Goal: Information Seeking & Learning: Learn about a topic

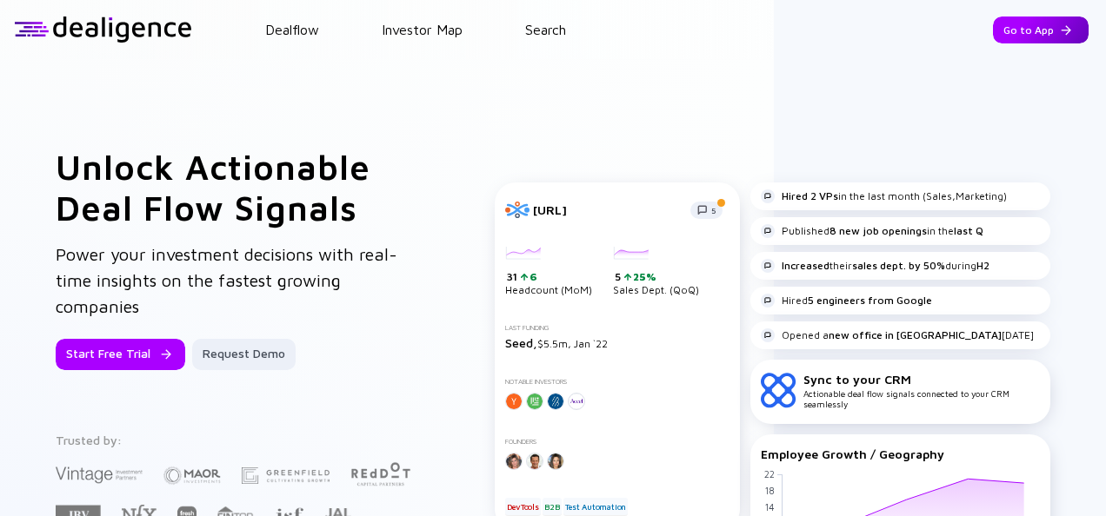
click at [1013, 30] on div "Go to App" at bounding box center [1041, 30] width 96 height 27
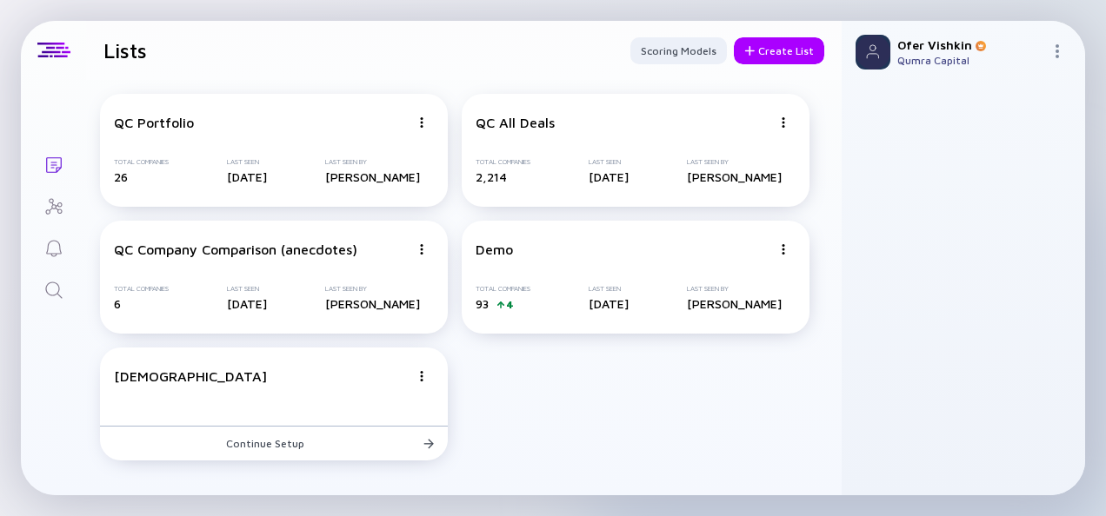
click at [52, 292] on icon "Search" at bounding box center [53, 290] width 21 height 21
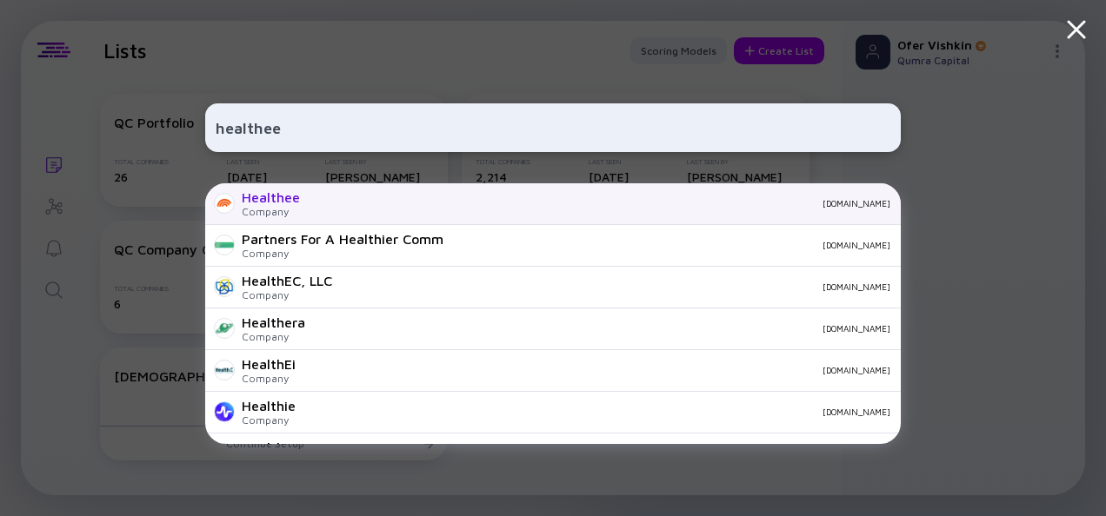
type input "healthee"
click at [378, 209] on div "Healthee Company [DOMAIN_NAME]" at bounding box center [552, 204] width 695 height 42
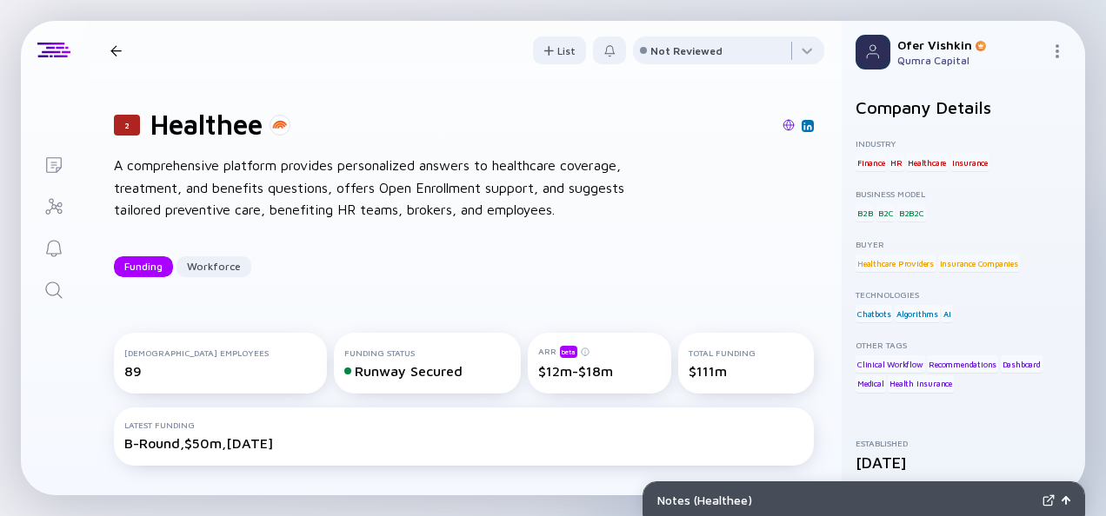
click at [819, 231] on div "2 Healthee A comprehensive platform provides personalized answers to healthcare…" at bounding box center [463, 192] width 755 height 225
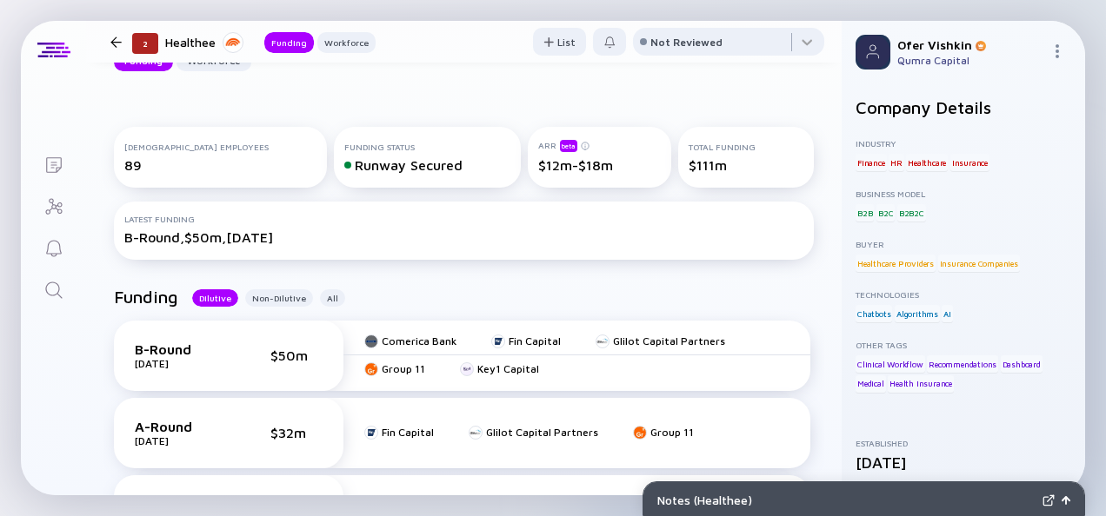
scroll to position [208, 0]
click at [821, 225] on div "[DEMOGRAPHIC_DATA] Employees 89 Funding Status Runway Secured ARR beta $12m-$18…" at bounding box center [463, 177] width 755 height 160
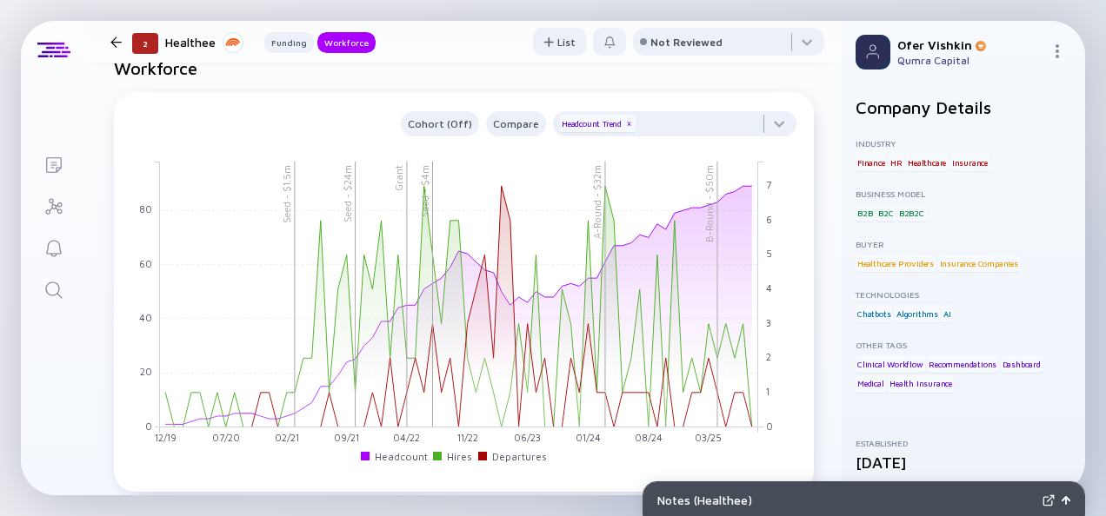
scroll to position [1314, 0]
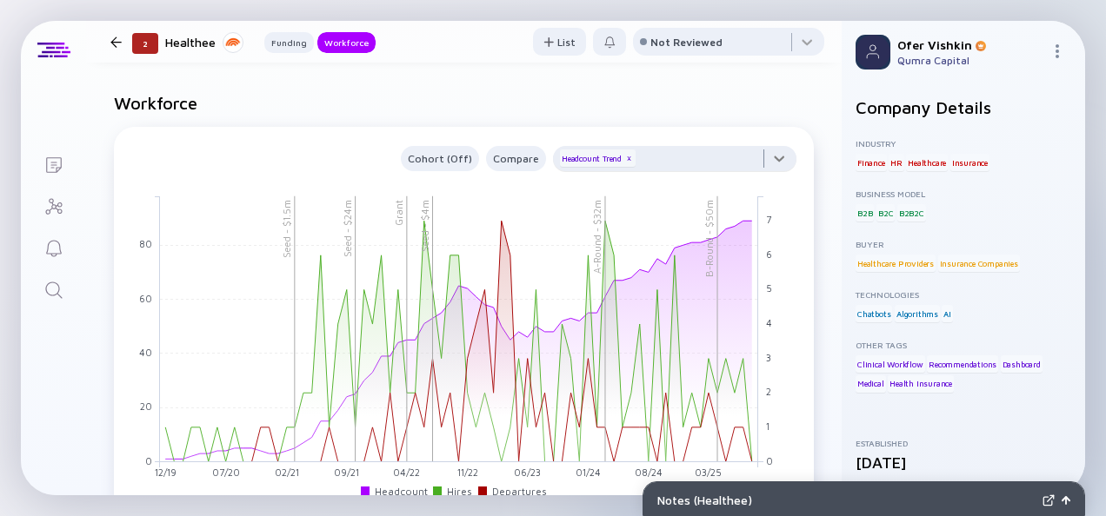
click at [766, 157] on div at bounding box center [674, 163] width 243 height 35
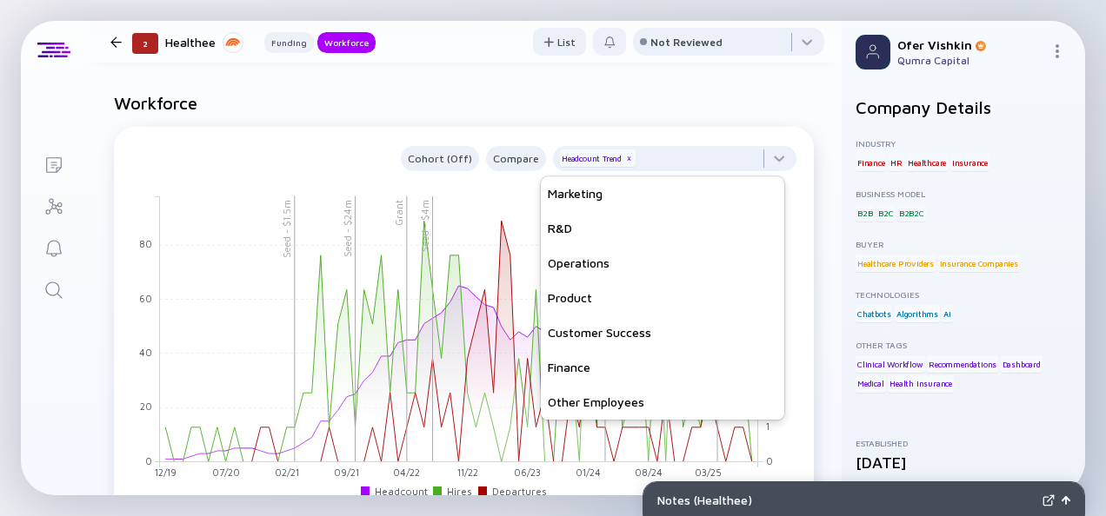
scroll to position [0, 0]
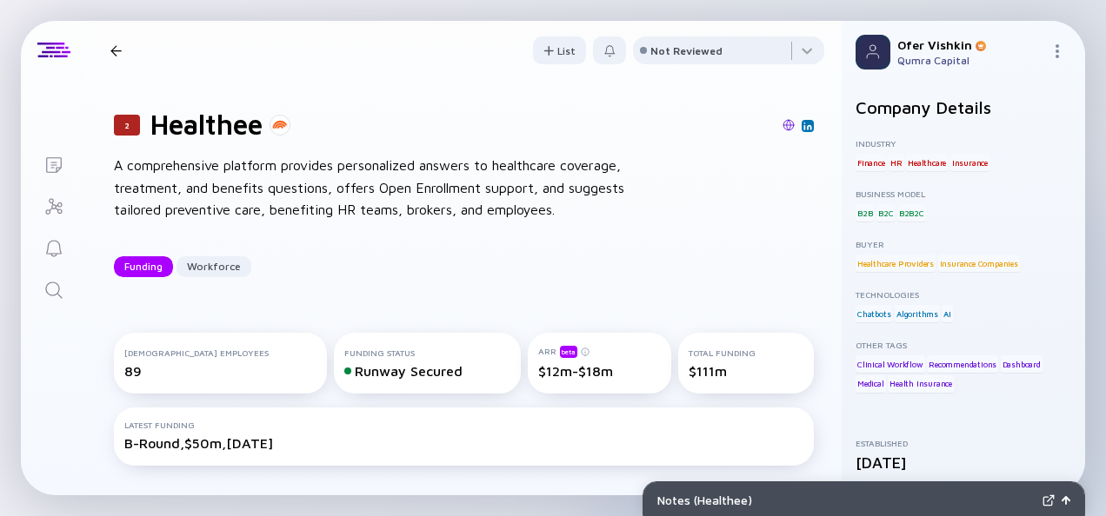
click at [59, 295] on icon "Search" at bounding box center [53, 290] width 21 height 21
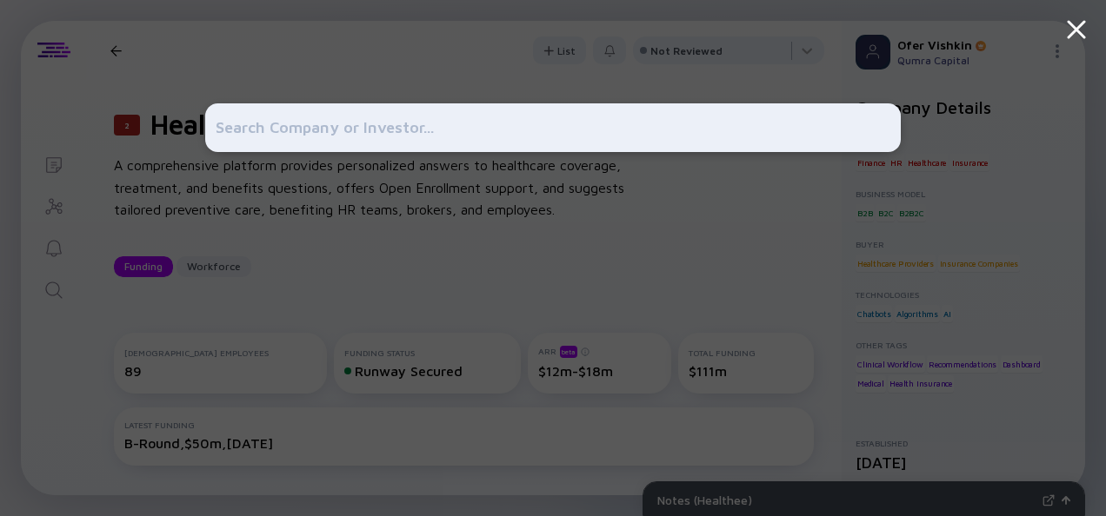
type input "s"
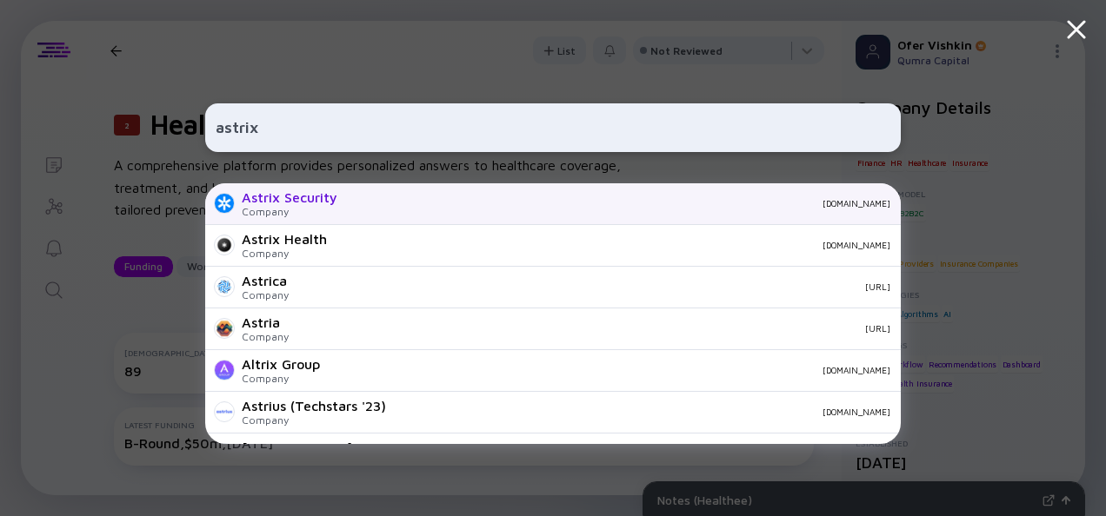
type input "astrix"
click at [329, 206] on div "Company" at bounding box center [290, 211] width 96 height 13
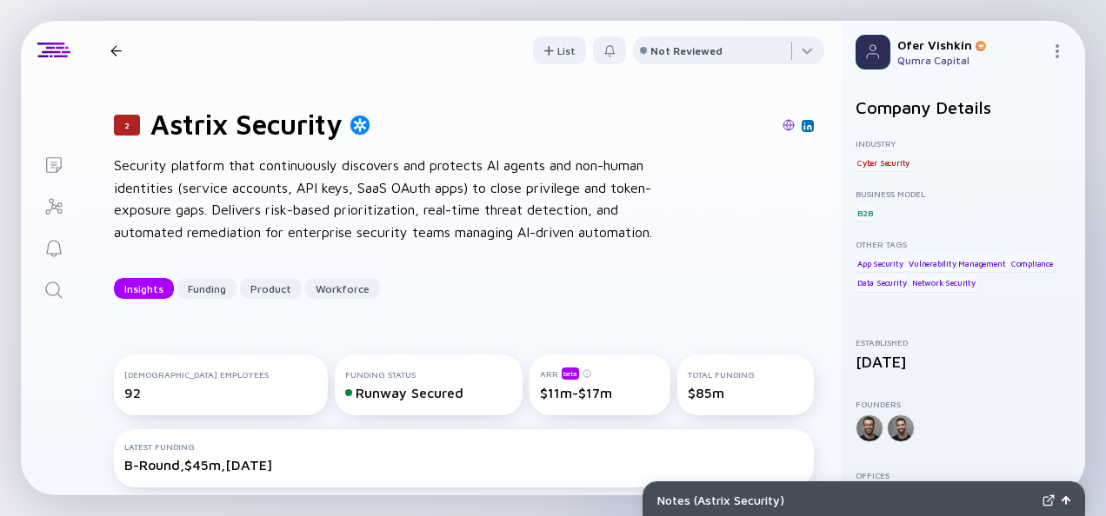
click at [811, 216] on div "2 Astrix Security Security platform that continuously discovers and protects AI…" at bounding box center [463, 203] width 755 height 247
click at [52, 294] on icon "Search" at bounding box center [53, 290] width 21 height 21
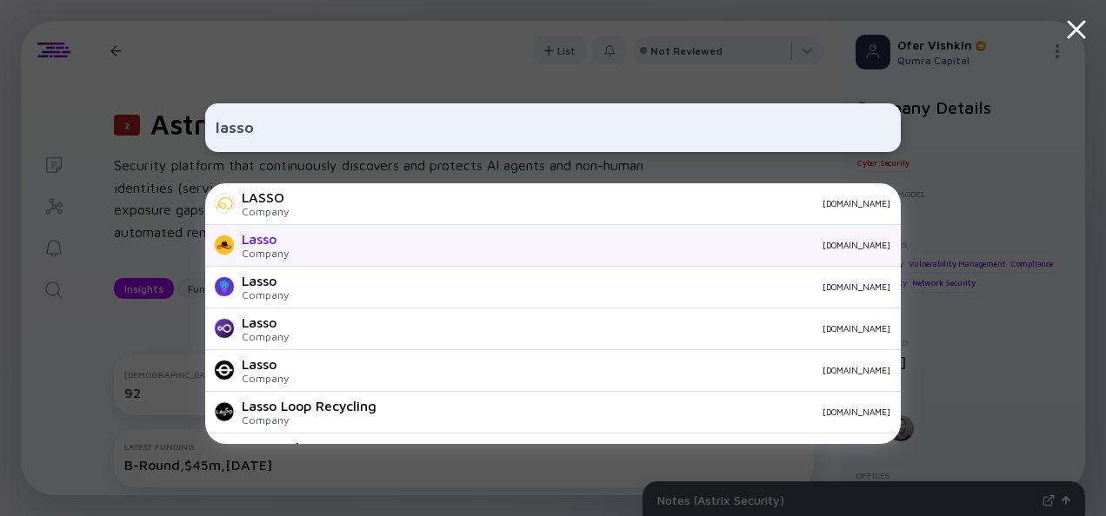
type input "lasso"
click at [434, 250] on div "Lasso Company [DOMAIN_NAME]" at bounding box center [552, 246] width 695 height 42
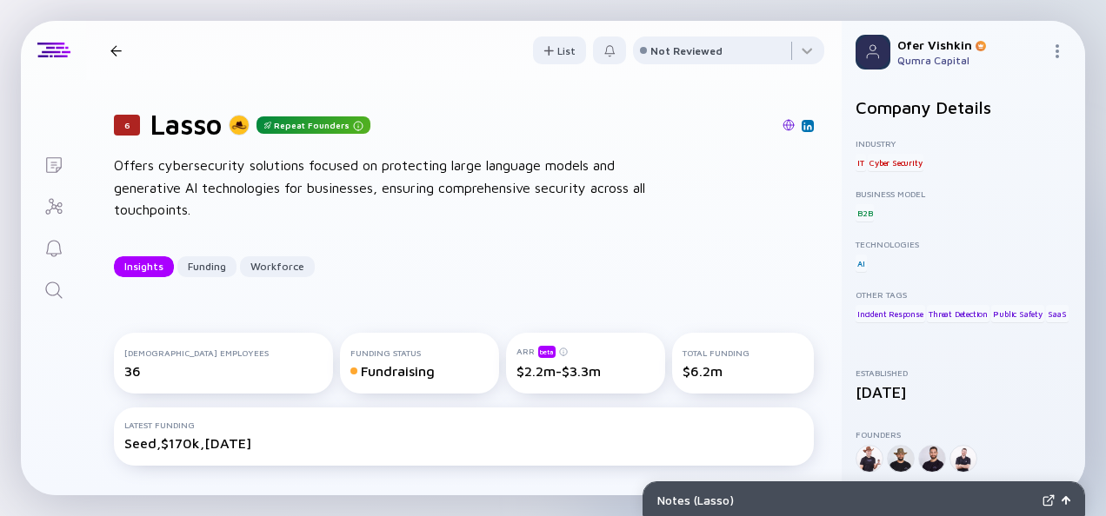
click at [811, 235] on div "6 Lasso Repeat Founders Offers cybersecurity solutions focused on protecting la…" at bounding box center [463, 192] width 755 height 225
click at [52, 289] on icon "Search" at bounding box center [53, 290] width 21 height 21
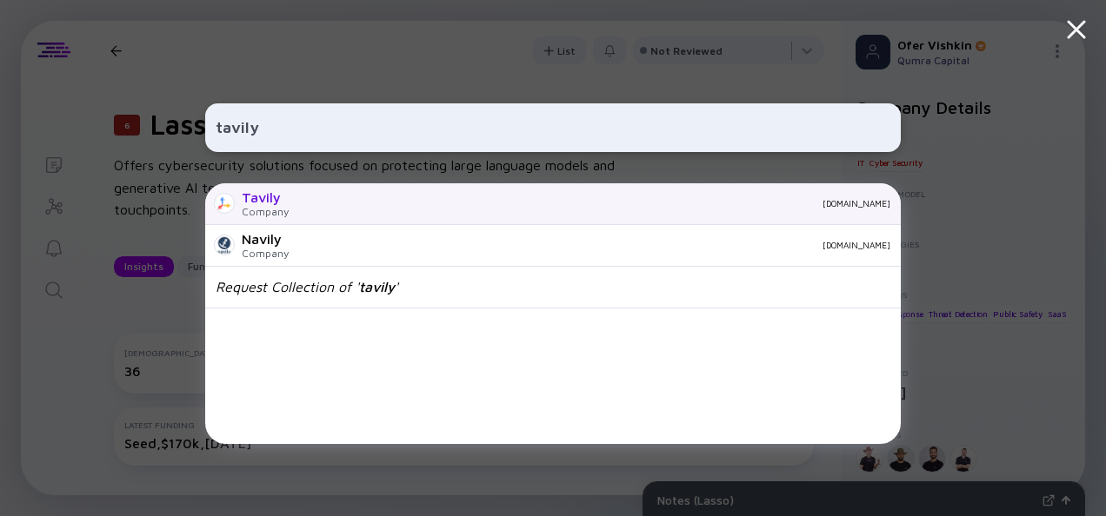
type input "tavily"
click at [386, 212] on div "Tavily Company [DOMAIN_NAME]" at bounding box center [552, 204] width 695 height 42
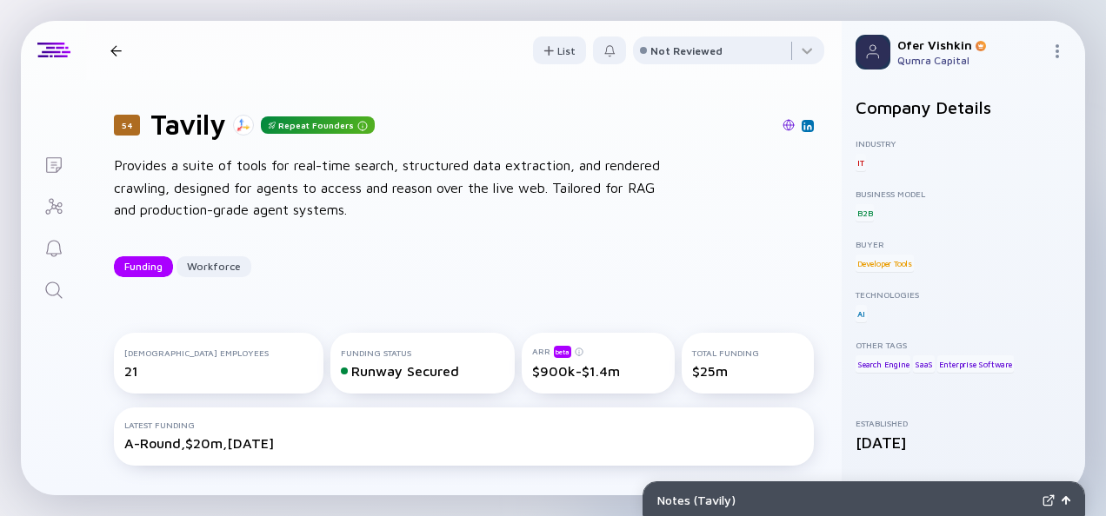
click at [809, 221] on div "54 Tavily Repeat Founders Provides a suite of tools for real-time search, struc…" at bounding box center [463, 192] width 755 height 225
click at [58, 289] on icon "Search" at bounding box center [53, 290] width 17 height 17
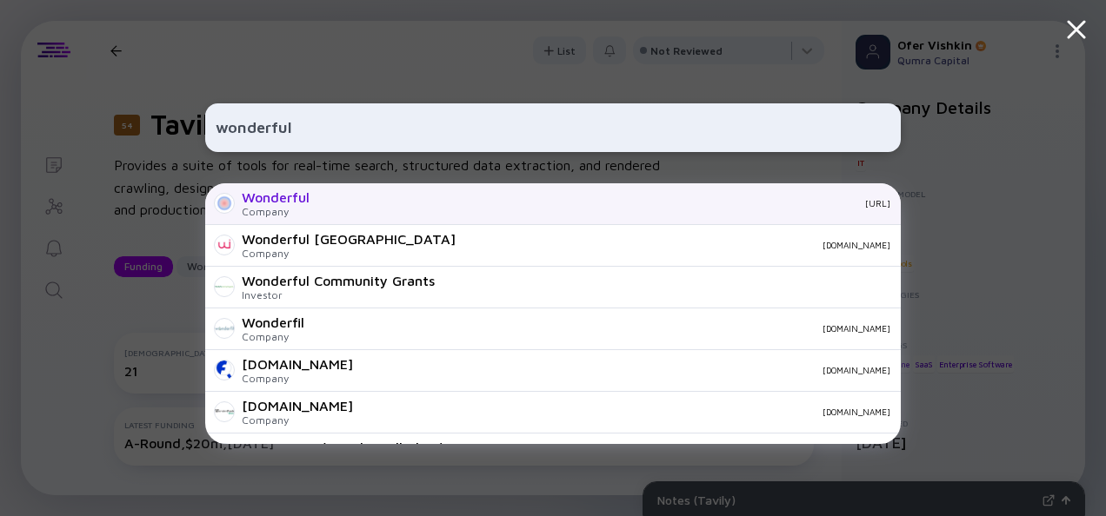
type input "wonderful"
click at [359, 197] on div "Wonderful Company [URL]" at bounding box center [552, 204] width 695 height 42
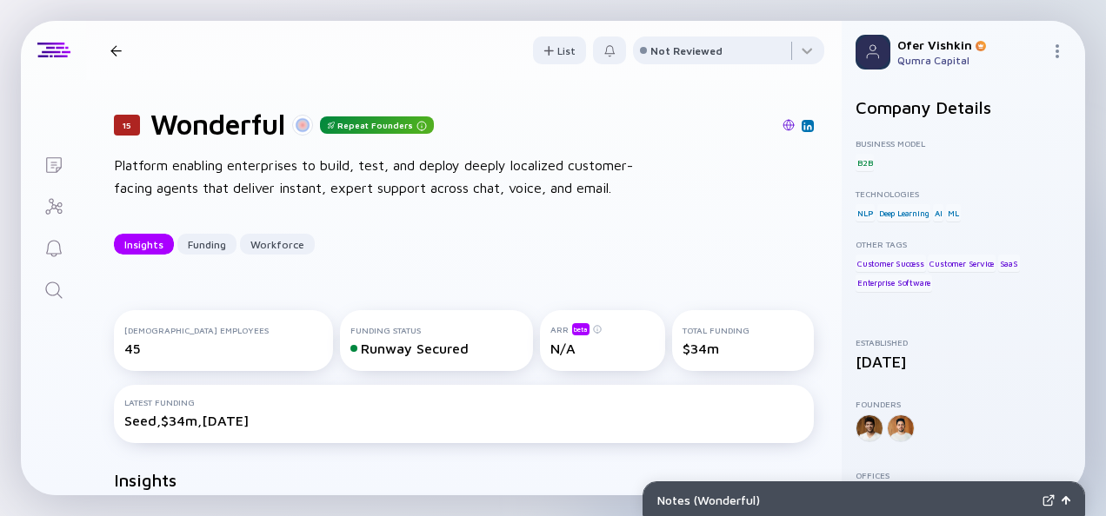
click at [820, 233] on div "15 Wonderful Repeat Founders Platform enabling enterprises to build, test, and …" at bounding box center [463, 181] width 755 height 203
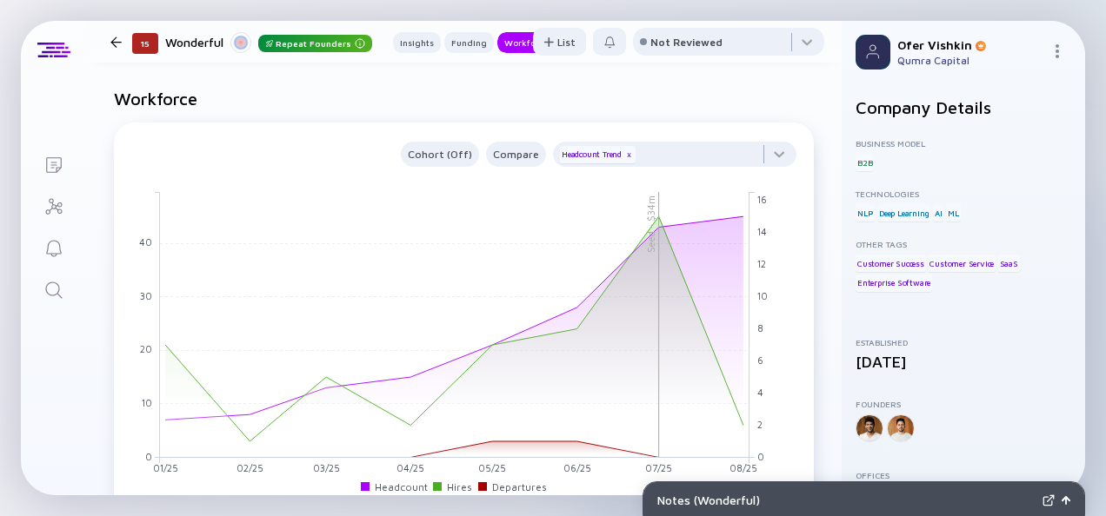
scroll to position [1211, 0]
